Goal: Task Accomplishment & Management: Complete application form

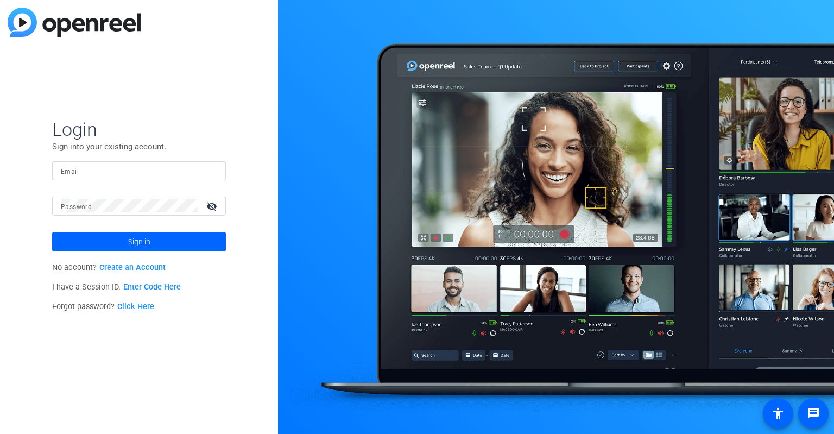
click at [101, 167] on input "Email" at bounding box center [139, 170] width 156 height 13
click at [99, 176] on input "Email" at bounding box center [139, 170] width 156 height 13
click at [172, 81] on div "Login Sign into your existing account. Email Password visibility_off Sign in No…" at bounding box center [139, 217] width 278 height 434
click at [154, 289] on link "Enter Code Here" at bounding box center [152, 286] width 58 height 9
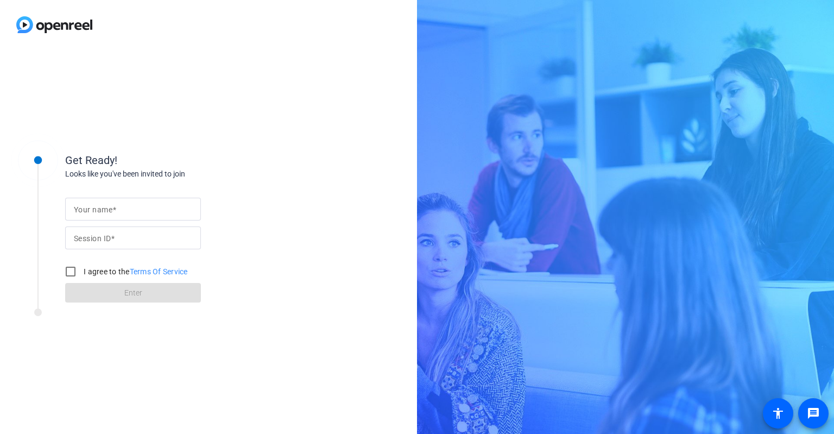
click at [158, 201] on div at bounding box center [133, 209] width 118 height 23
click at [158, 205] on input "Your name" at bounding box center [133, 209] width 118 height 13
click at [118, 238] on input "Session ID" at bounding box center [133, 237] width 118 height 13
type input "v"
paste input "NBLLG250725-R10027"
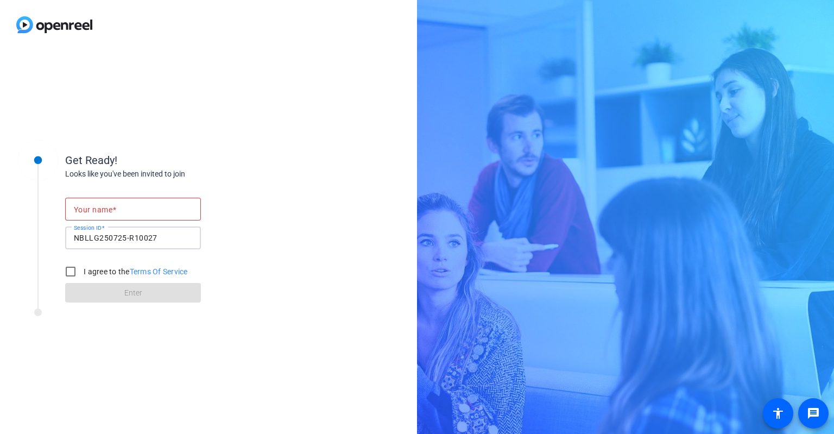
type input "NBLLG250725-R10027"
click at [127, 217] on div at bounding box center [133, 209] width 118 height 23
type input "Maximiliano"
click at [70, 277] on input "I agree to the Terms Of Service" at bounding box center [71, 272] width 22 height 22
checkbox input "true"
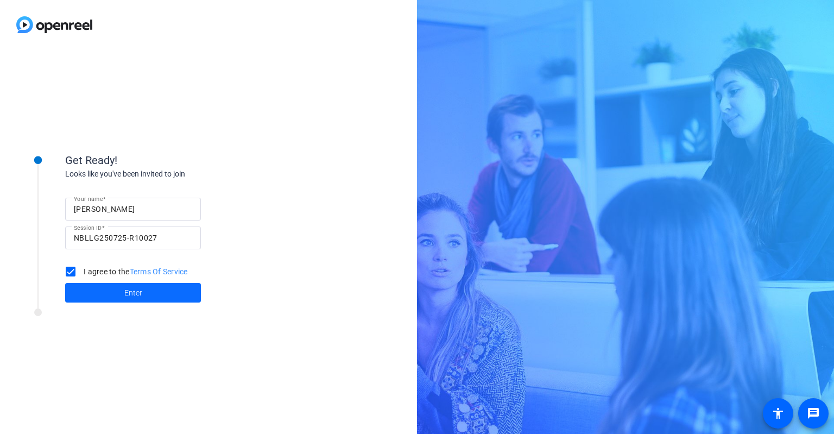
click at [108, 296] on span at bounding box center [133, 293] width 136 height 26
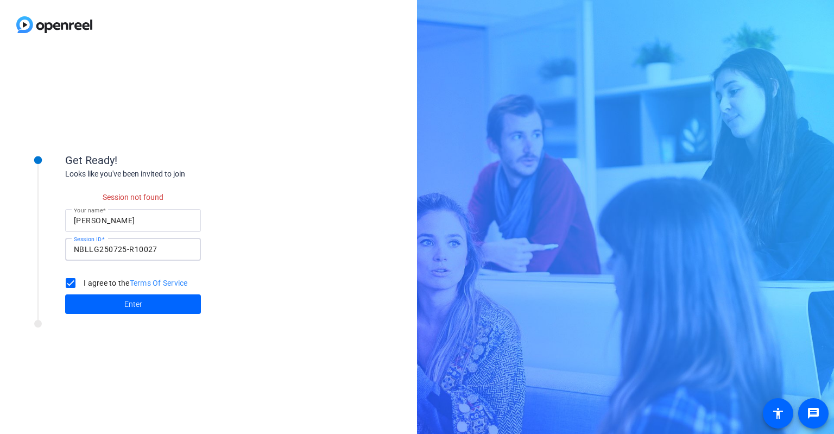
drag, startPoint x: 167, startPoint y: 254, endPoint x: 0, endPoint y: 245, distance: 167.0
click at [0, 243] on div "Get Ready! Looks like you've been invited to join Session not found Your name M…" at bounding box center [208, 241] width 417 height 385
paste input
click at [173, 316] on span at bounding box center [133, 304] width 136 height 26
drag, startPoint x: 146, startPoint y: 253, endPoint x: 0, endPoint y: 238, distance: 146.8
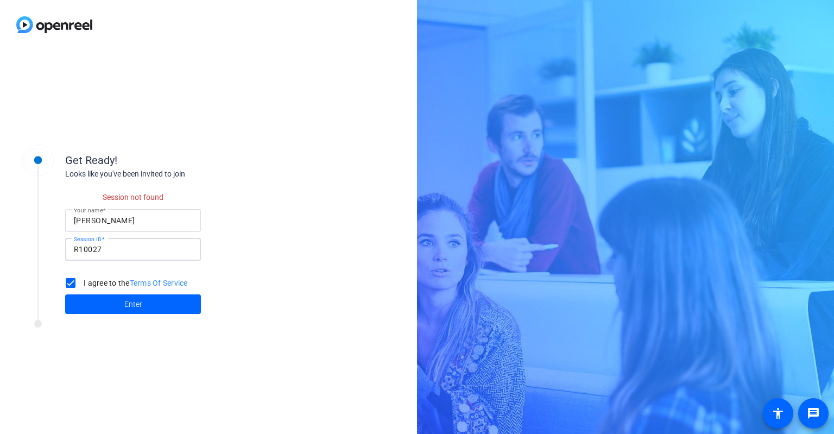
click at [0, 239] on div "Get Ready! Looks like you've been invited to join Session not found Your name M…" at bounding box center [208, 241] width 417 height 385
paste input "NBLLG250725"
type input "NBLLG250725"
click at [155, 307] on span at bounding box center [133, 304] width 136 height 26
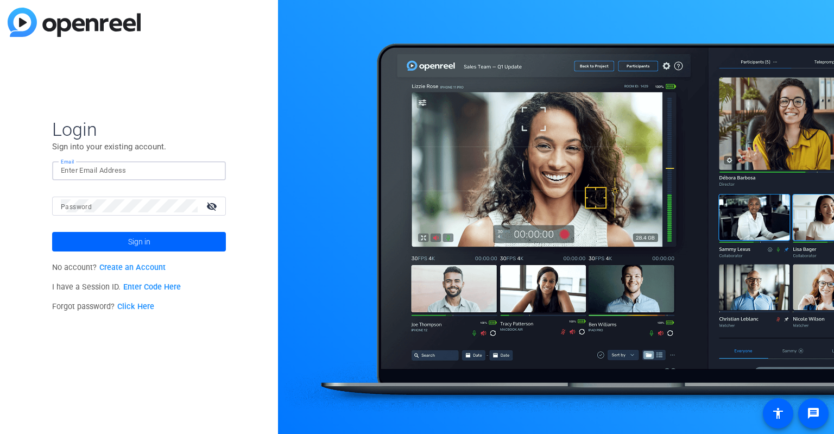
click at [124, 168] on input "Email" at bounding box center [139, 170] width 156 height 13
click at [99, 171] on input "Email" at bounding box center [139, 170] width 156 height 13
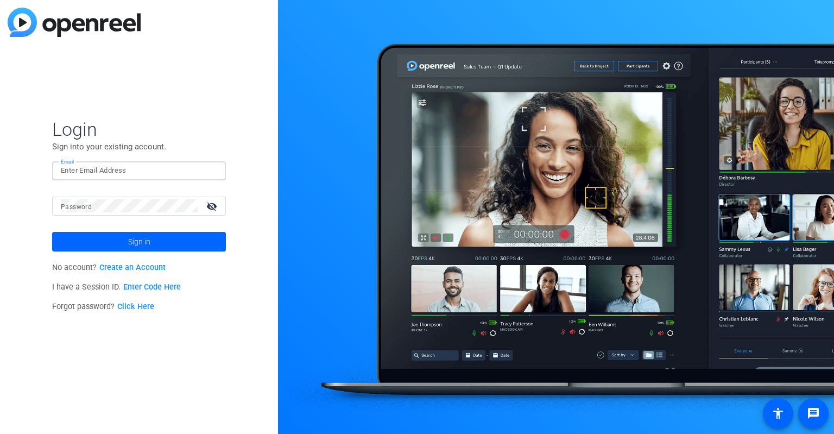
click at [124, 268] on link "Create an Account" at bounding box center [132, 267] width 66 height 9
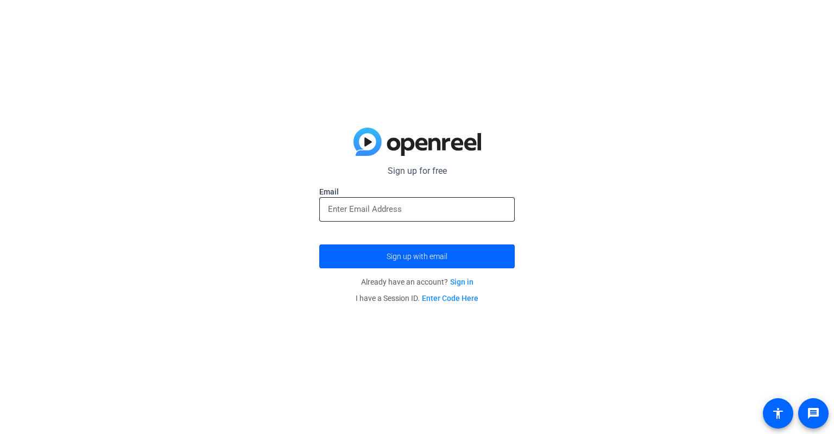
click at [439, 199] on div at bounding box center [417, 209] width 178 height 24
click at [438, 207] on input "email" at bounding box center [417, 209] width 178 height 13
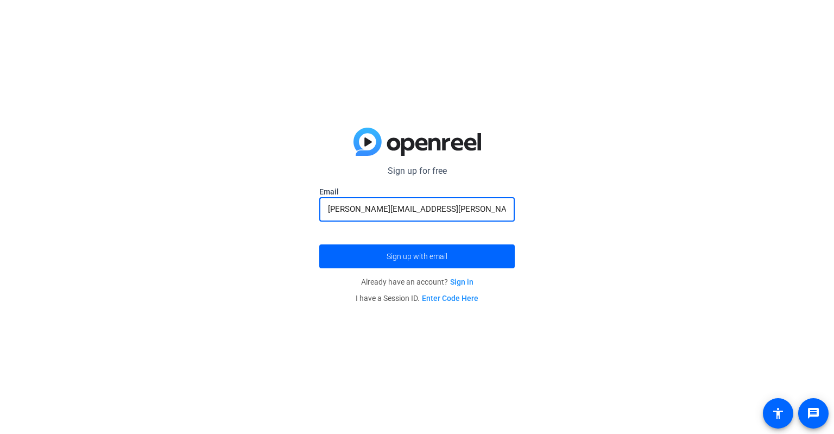
type input "[PERSON_NAME][EMAIL_ADDRESS][PERSON_NAME][DOMAIN_NAME]"
click at [319, 244] on button "Sign up with email" at bounding box center [417, 256] width 196 height 24
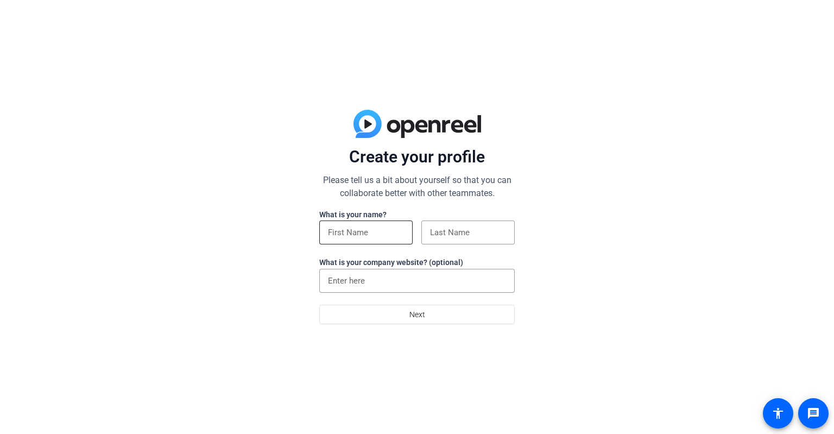
click at [381, 233] on input at bounding box center [366, 232] width 76 height 13
type input "Max"
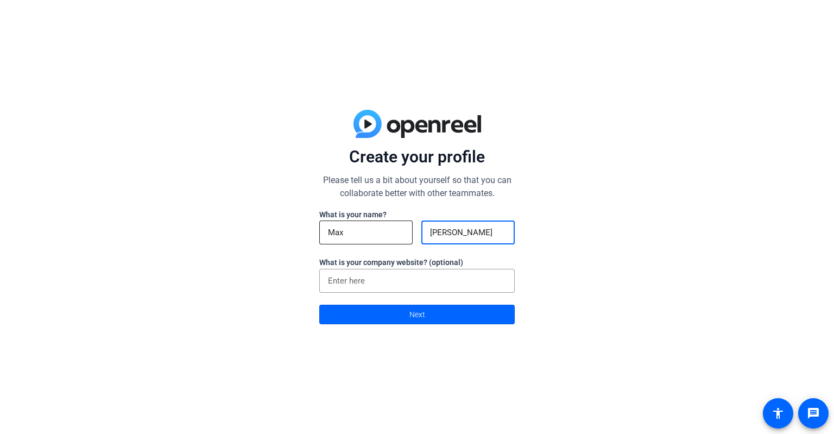
type input "Mazzeo"
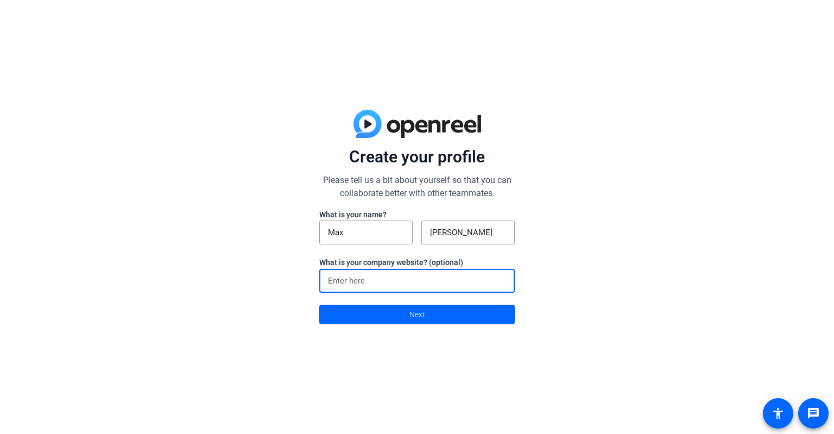
paste input "tubescience.com"
type input "tubescience.com"
click at [447, 311] on span at bounding box center [417, 314] width 194 height 26
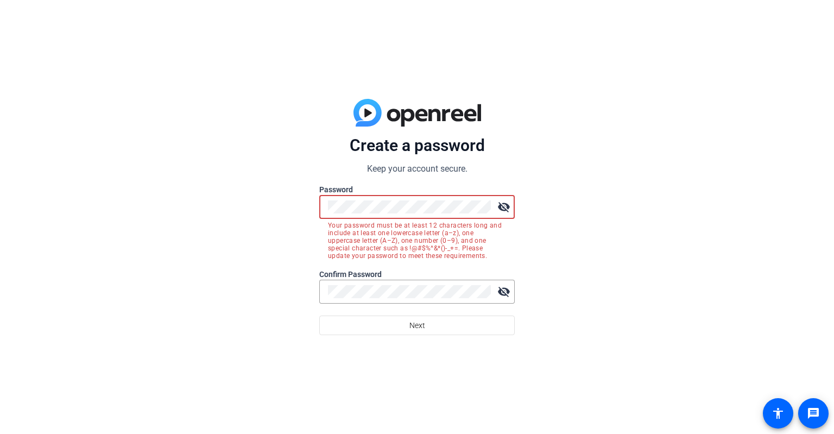
click at [617, 196] on div "Create a password Keep your account secure. Password visibility_off Your passwo…" at bounding box center [417, 217] width 834 height 434
click at [498, 210] on mat-icon "visibility_off" at bounding box center [504, 207] width 22 height 22
click at [285, 210] on div "Create a password Keep your account secure. Password visibility Your password m…" at bounding box center [417, 217] width 834 height 434
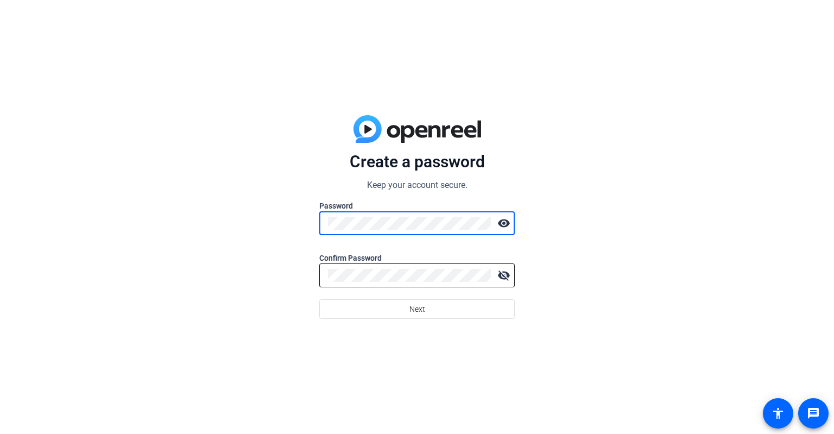
click at [407, 286] on div at bounding box center [409, 275] width 163 height 24
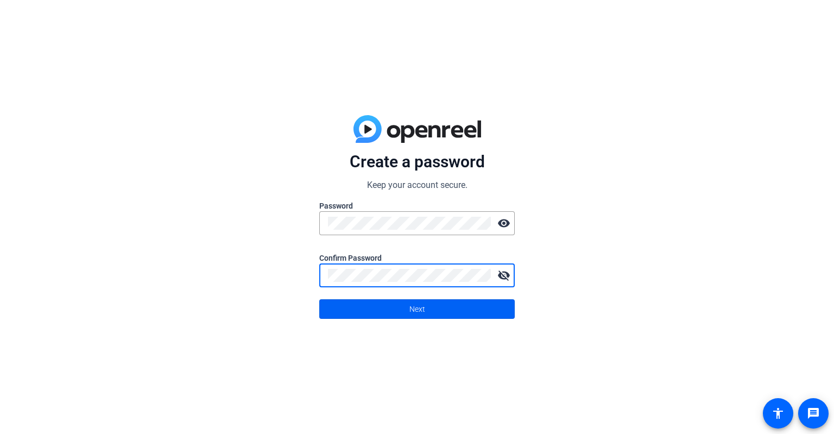
click at [455, 307] on span at bounding box center [417, 309] width 194 height 26
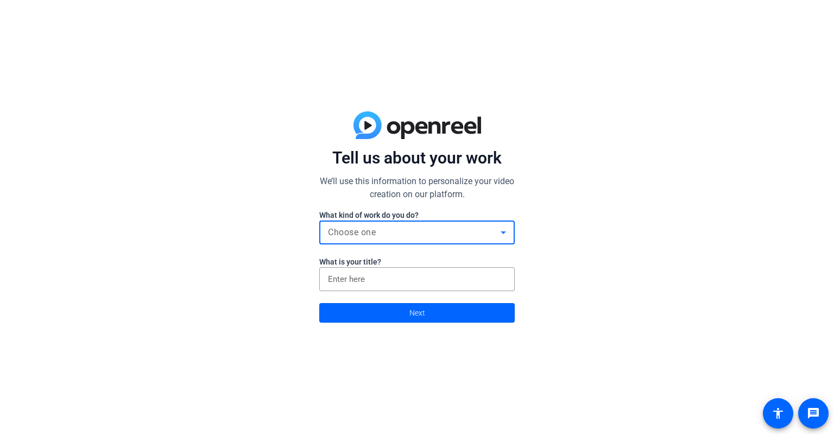
click at [453, 233] on div "Choose one" at bounding box center [414, 232] width 173 height 13
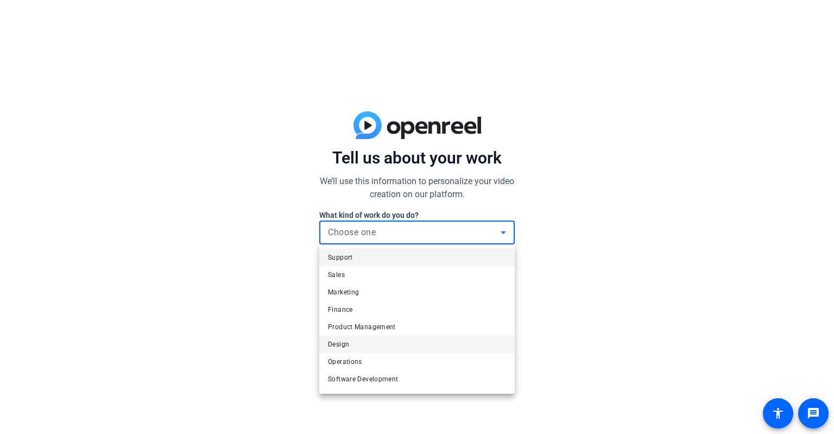
click at [441, 350] on mat-option "Design" at bounding box center [417, 344] width 196 height 17
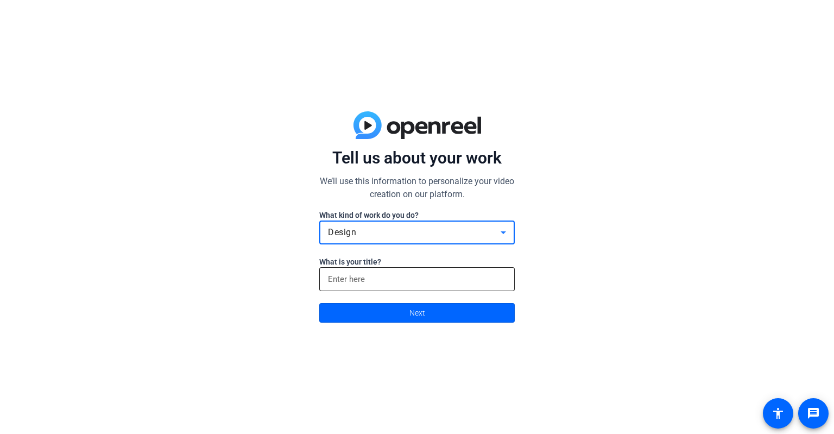
click at [421, 277] on input at bounding box center [417, 279] width 178 height 13
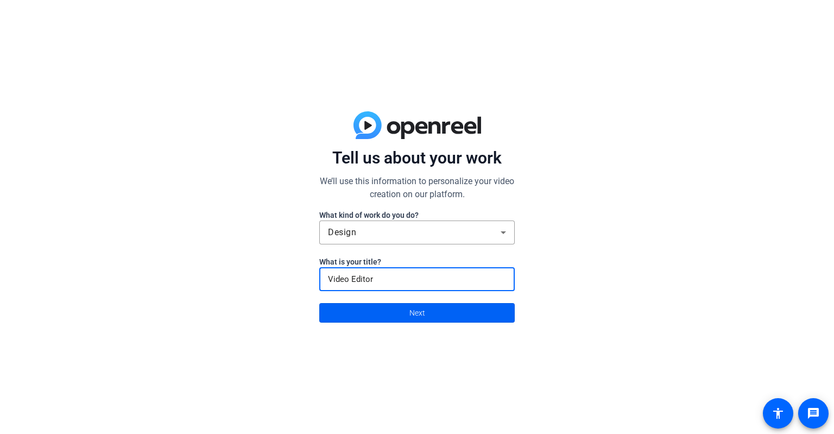
type input "Video Editor"
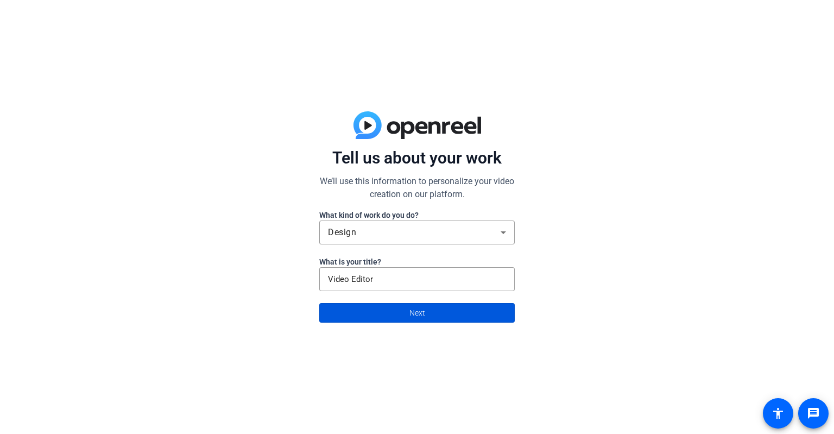
click at [469, 318] on span at bounding box center [417, 313] width 194 height 26
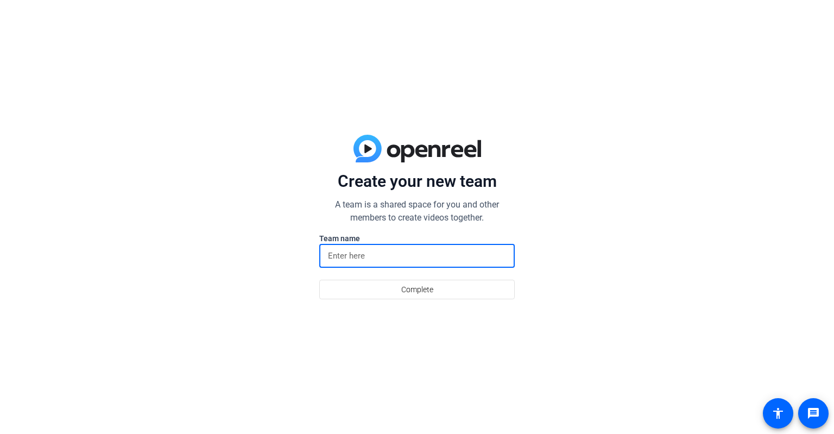
click at [490, 261] on input at bounding box center [417, 255] width 178 height 13
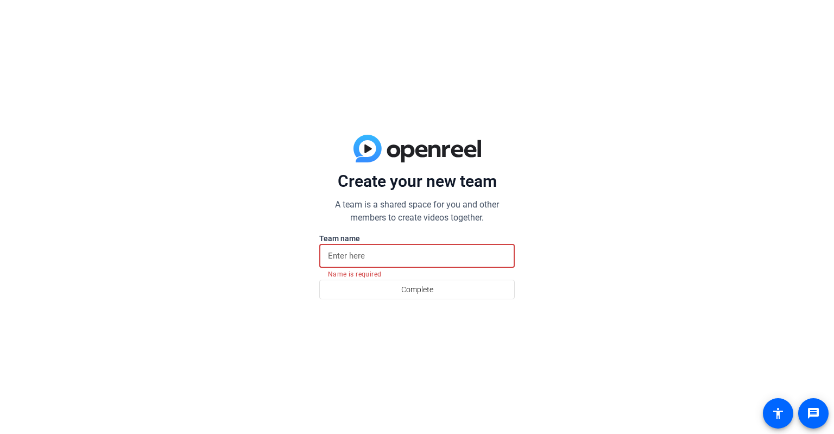
paste input "NBLLG250725-R10027"
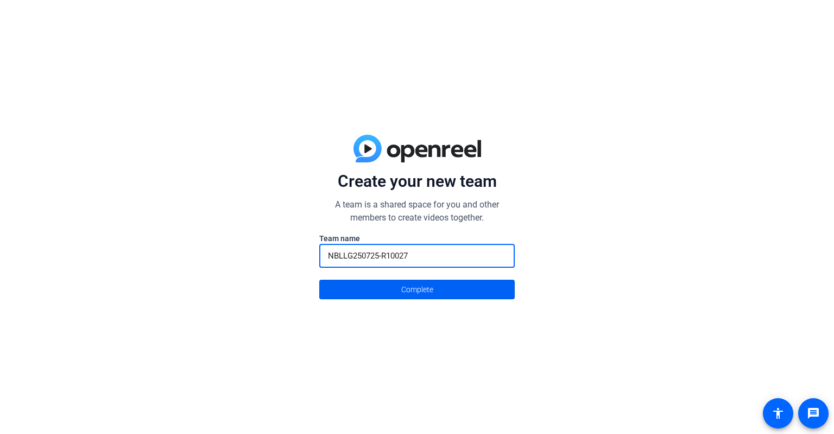
type input "NBLLG250725-R10027"
click at [470, 289] on span at bounding box center [417, 289] width 194 height 26
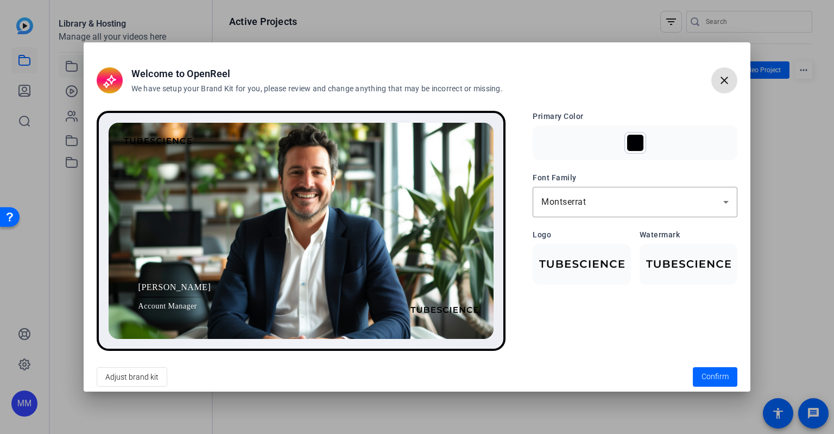
click at [643, 135] on div at bounding box center [636, 143] width 22 height 22
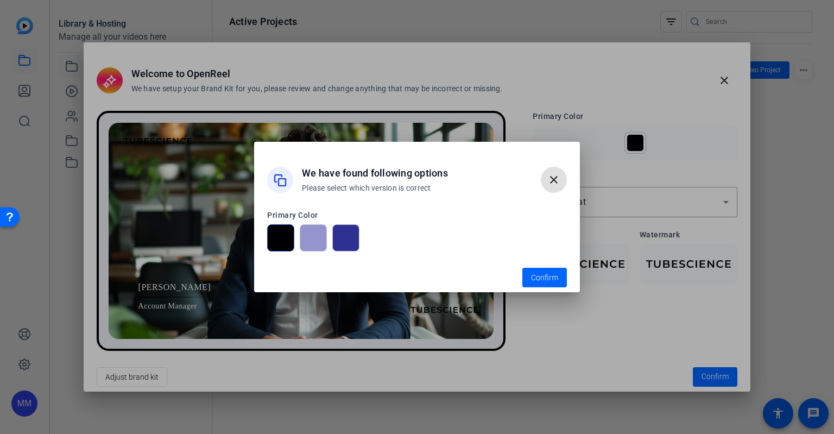
click at [277, 246] on div at bounding box center [280, 237] width 27 height 27
click at [544, 277] on span "Confirm" at bounding box center [544, 277] width 27 height 11
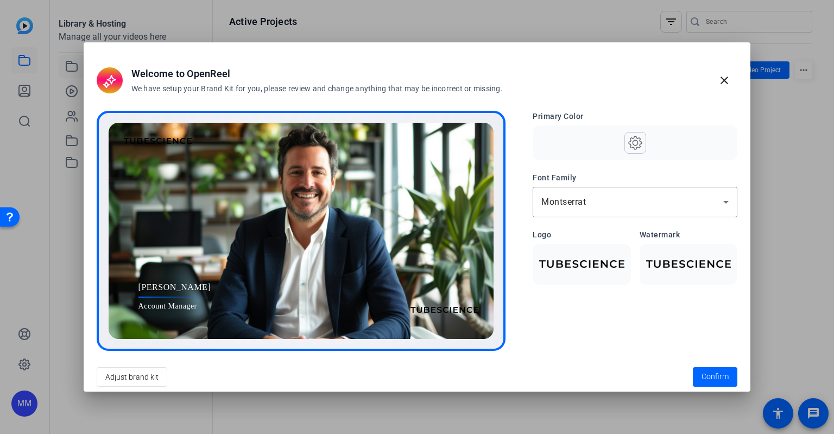
click at [639, 142] on icon at bounding box center [635, 142] width 16 height 27
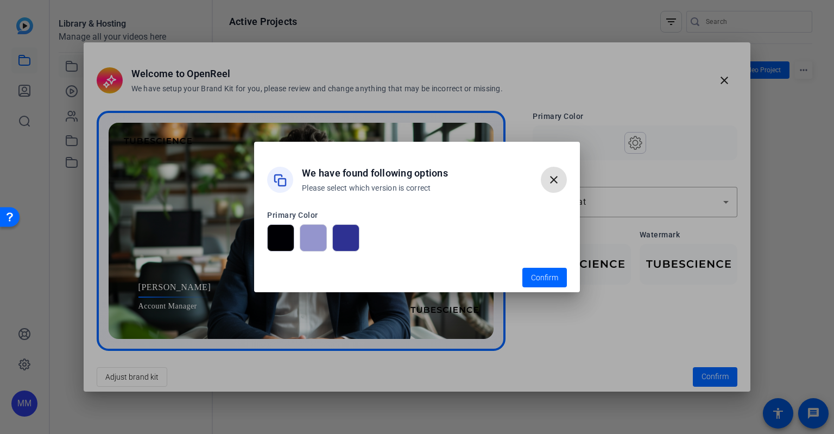
click at [288, 232] on div at bounding box center [280, 237] width 27 height 27
click at [547, 282] on span "Confirm" at bounding box center [544, 277] width 27 height 11
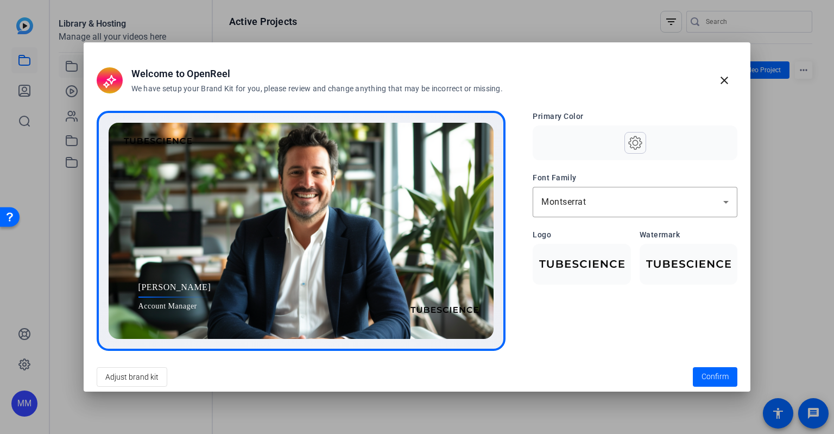
click at [678, 301] on openreel-brandkit-preview-form "Primary Color Font Family Montserrat Logo Watermark" at bounding box center [635, 231] width 205 height 240
click at [631, 143] on icon at bounding box center [635, 142] width 16 height 27
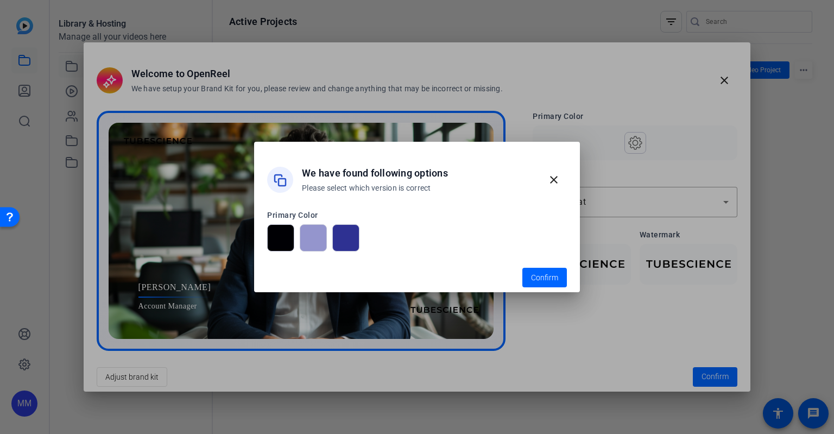
drag, startPoint x: 388, startPoint y: 234, endPoint x: 368, endPoint y: 234, distance: 19.6
click at [388, 234] on openreel-radio-group at bounding box center [417, 237] width 300 height 27
click at [319, 239] on div at bounding box center [313, 237] width 27 height 27
click at [538, 278] on span "Confirm" at bounding box center [544, 277] width 27 height 11
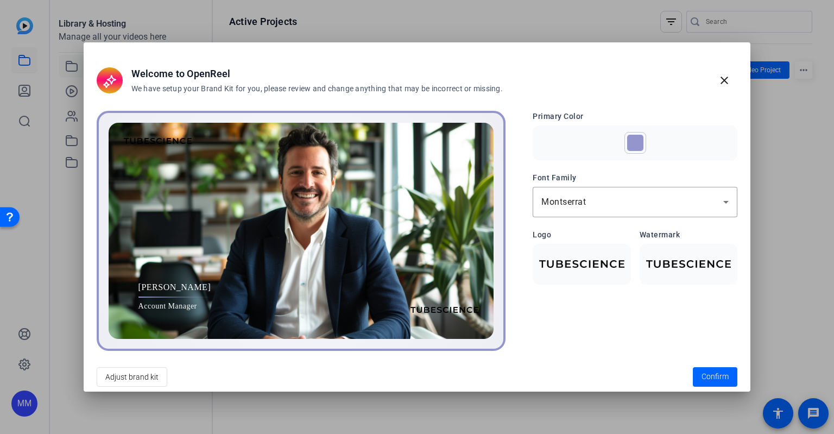
click at [631, 144] on div at bounding box center [635, 143] width 16 height 16
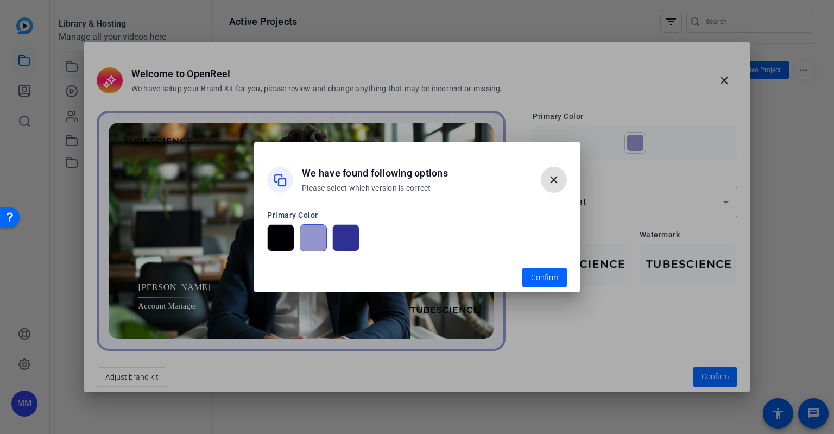
click at [342, 234] on div at bounding box center [345, 237] width 27 height 27
click at [551, 278] on span "Confirm" at bounding box center [544, 277] width 27 height 11
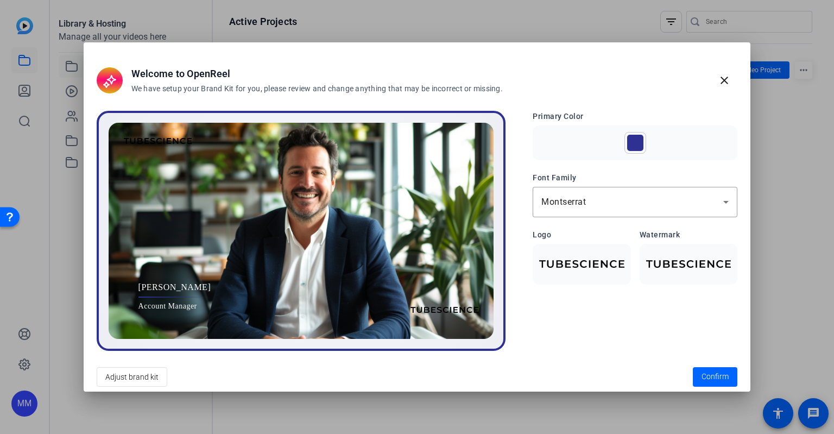
click at [631, 140] on div at bounding box center [635, 143] width 16 height 16
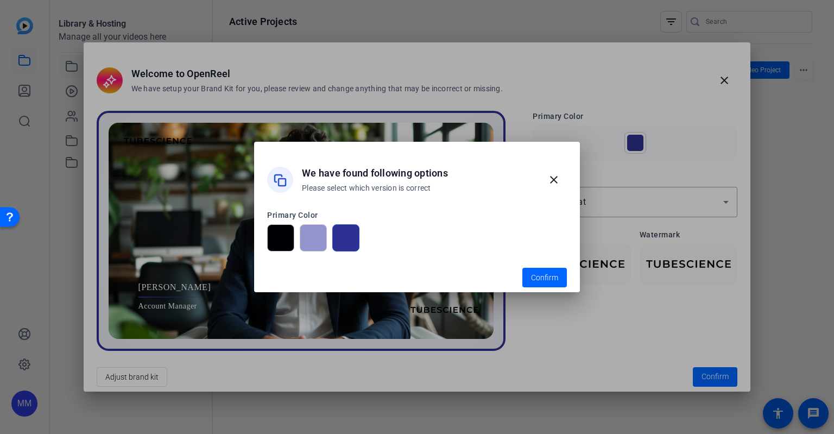
click at [288, 241] on div at bounding box center [280, 237] width 27 height 27
click at [552, 273] on span "Confirm" at bounding box center [544, 277] width 27 height 11
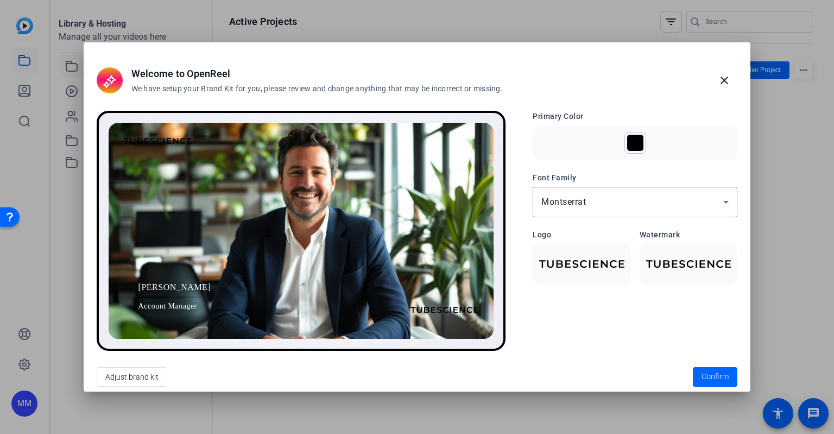
click at [572, 271] on div at bounding box center [582, 264] width 98 height 41
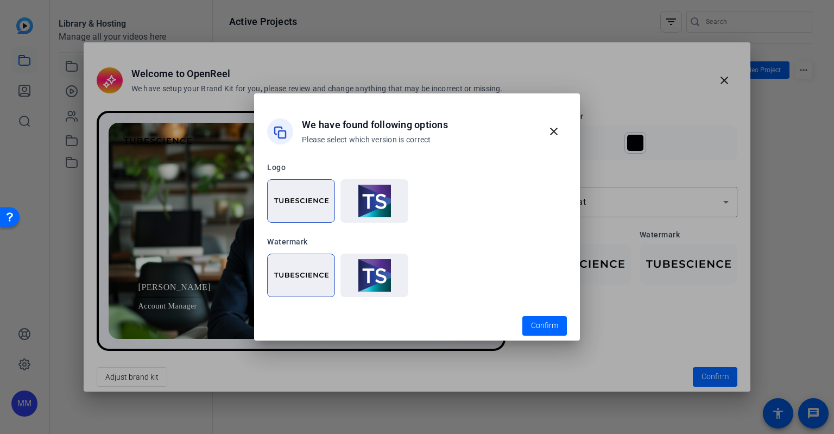
click at [387, 200] on img at bounding box center [375, 201] width 54 height 33
click at [551, 324] on span "Confirm" at bounding box center [544, 325] width 27 height 11
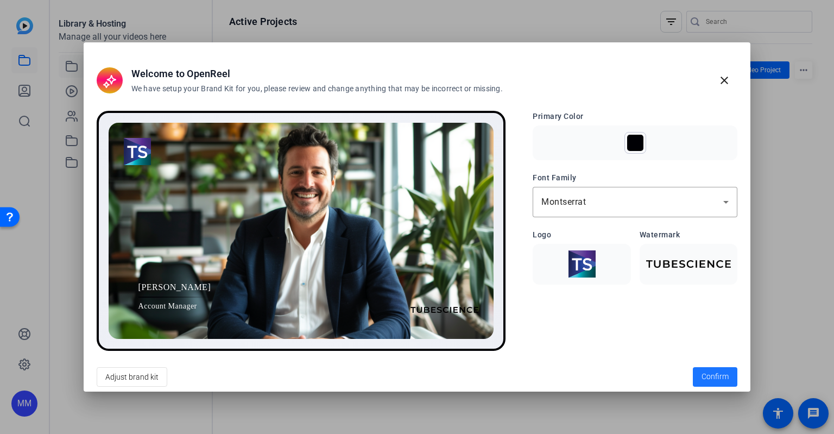
click at [719, 372] on span "Confirm" at bounding box center [715, 376] width 27 height 11
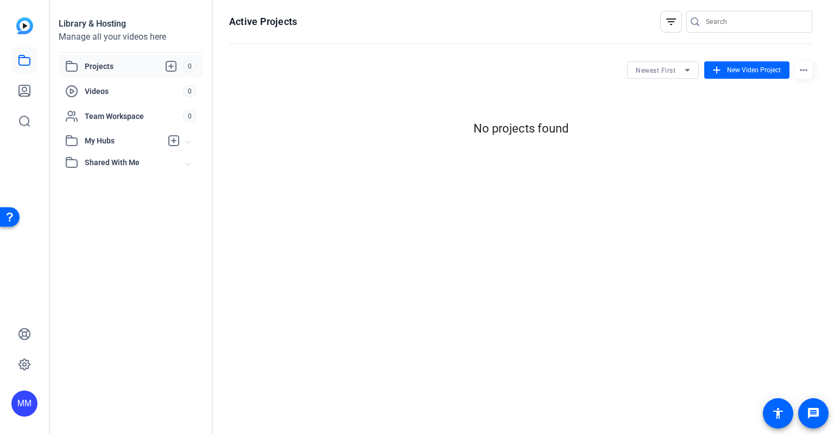
click at [35, 408] on div "MM" at bounding box center [24, 404] width 26 height 26
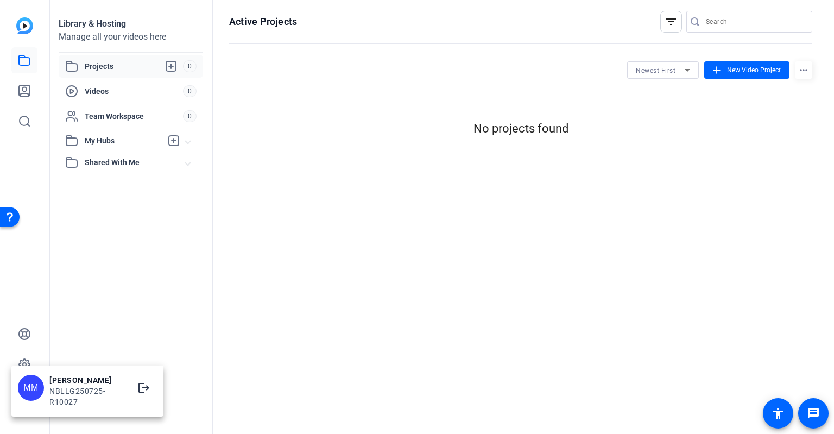
click at [70, 389] on div "NBLLG250725-R10027" at bounding box center [87, 397] width 76 height 22
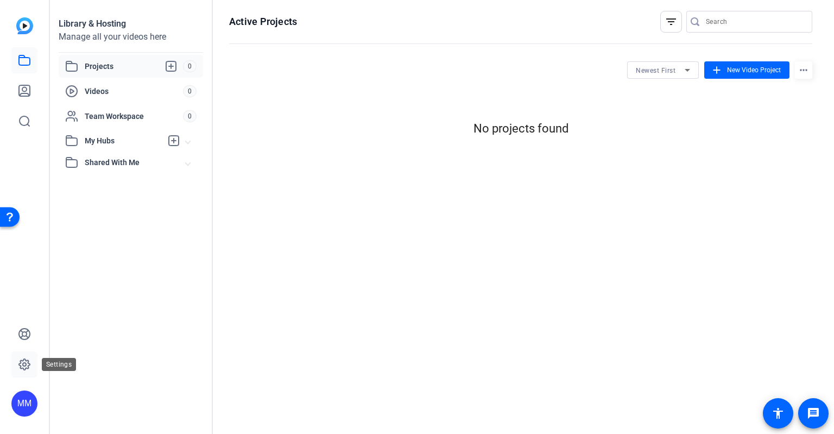
click at [26, 367] on icon at bounding box center [24, 364] width 13 height 13
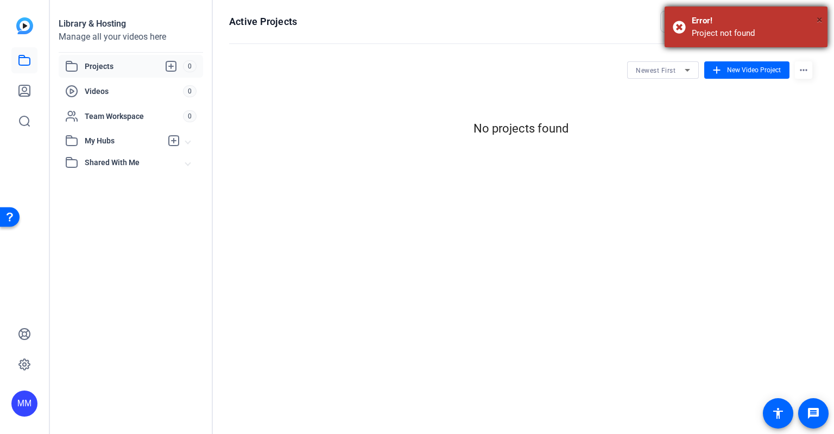
click at [818, 18] on span "×" at bounding box center [820, 19] width 6 height 13
